Goal: Transaction & Acquisition: Register for event/course

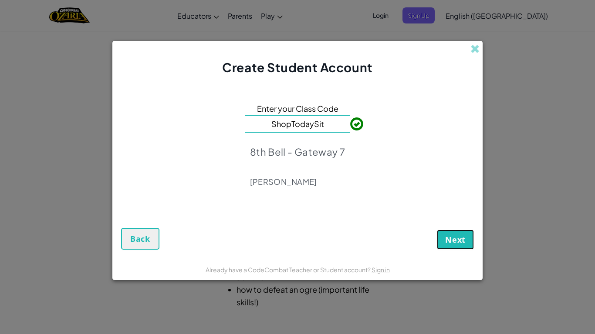
click at [449, 242] on span "Next" at bounding box center [455, 240] width 20 height 10
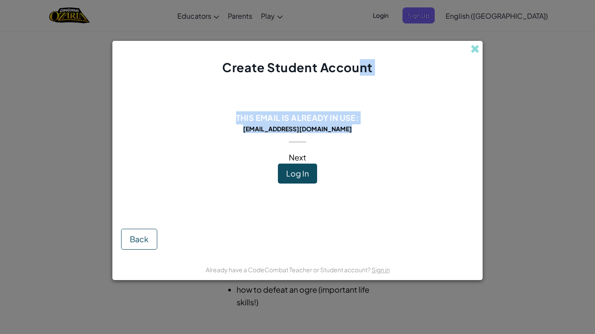
drag, startPoint x: 306, startPoint y: 138, endPoint x: 360, endPoint y: 0, distance: 148.2
click at [360, 0] on div "Create Student Account This email is already in use: [EMAIL_ADDRESS][DOMAIN_NAM…" at bounding box center [297, 167] width 595 height 334
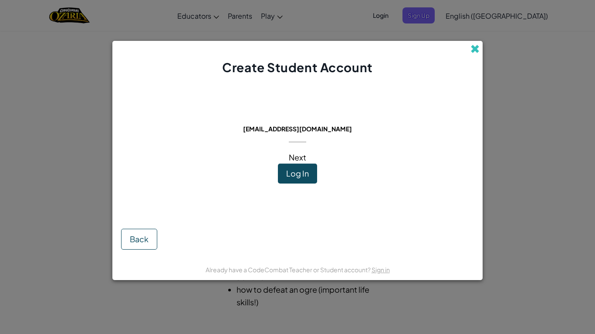
click at [470, 47] on span at bounding box center [474, 48] width 9 height 9
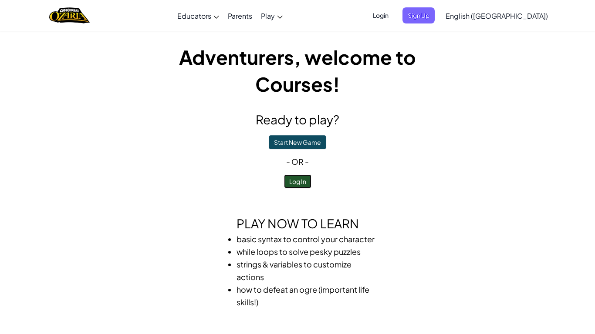
click at [295, 182] on button "Log In" at bounding box center [297, 182] width 27 height 14
